Goal: Information Seeking & Learning: Learn about a topic

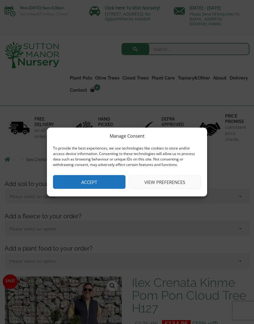
click at [163, 184] on button "View preferences" at bounding box center [164, 182] width 72 height 14
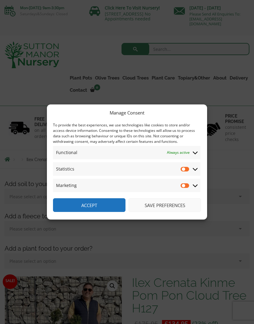
click at [185, 171] on input "Statistics" at bounding box center [185, 169] width 9 height 6
click at [187, 171] on input "Statistics" at bounding box center [185, 169] width 9 height 6
click at [190, 168] on input "Statistics" at bounding box center [185, 169] width 9 height 6
click at [195, 185] on icon at bounding box center [195, 185] width 5 height 5
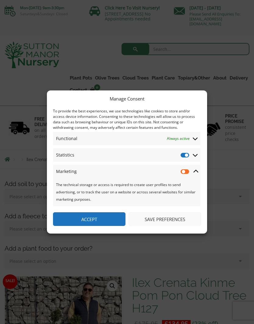
click at [185, 156] on input "Statistics" at bounding box center [185, 155] width 9 height 6
checkbox input "false"
click at [100, 222] on button "Accept" at bounding box center [89, 219] width 72 height 14
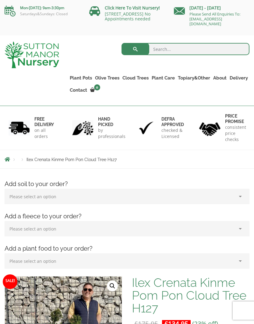
click at [0, 0] on link "Ilex Crenata" at bounding box center [0, 0] width 0 height 0
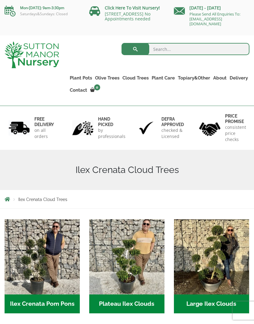
click at [0, 0] on link "Taxus Baccata (Yew)" at bounding box center [0, 0] width 0 height 0
